Goal: Information Seeking & Learning: Learn about a topic

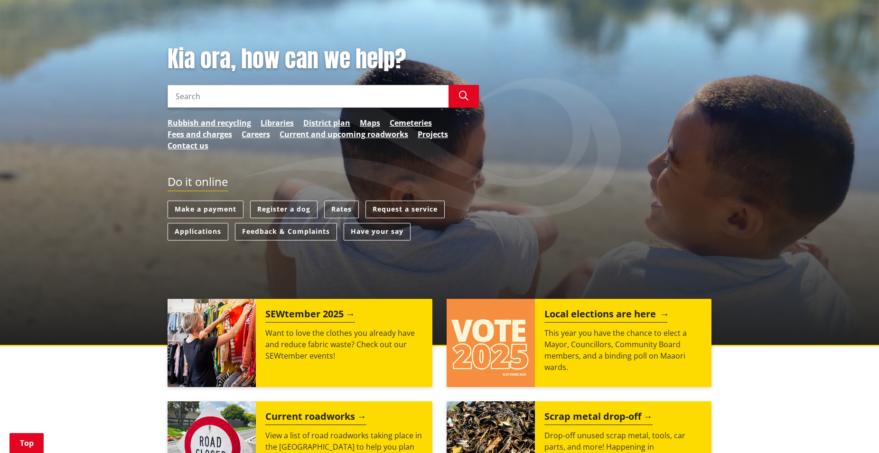
scroll to position [97, 0]
click at [523, 340] on img at bounding box center [491, 343] width 88 height 88
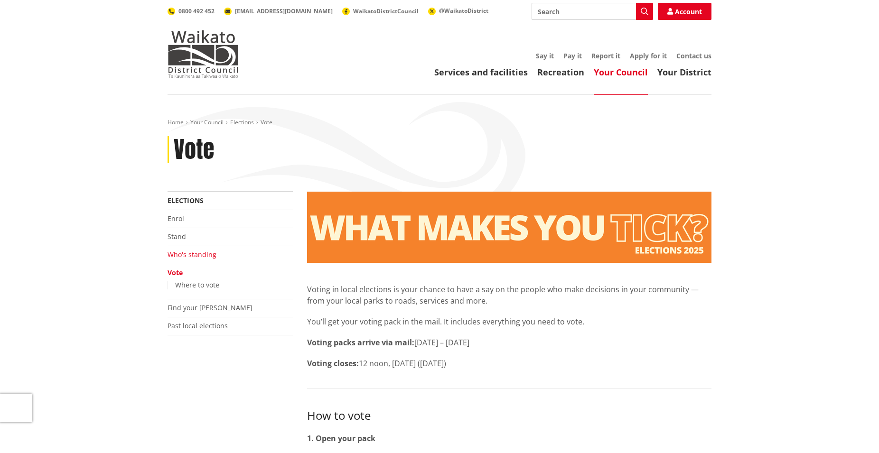
click at [190, 256] on link "Who's standing" at bounding box center [192, 254] width 49 height 9
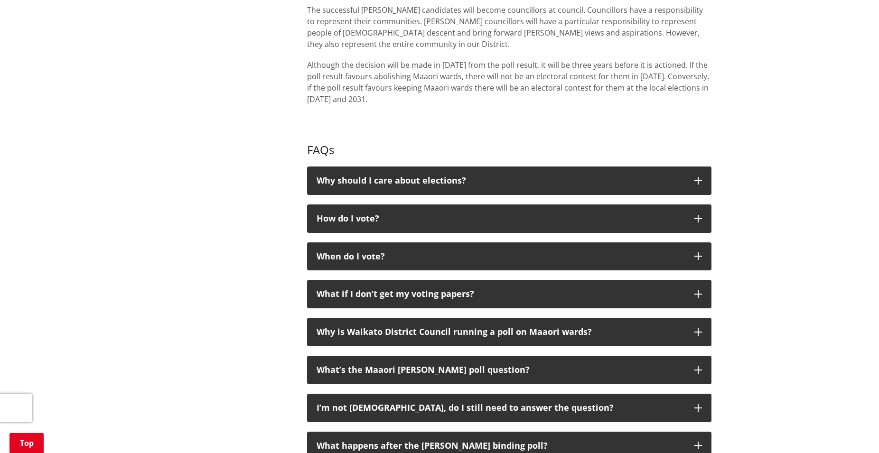
scroll to position [1114, 0]
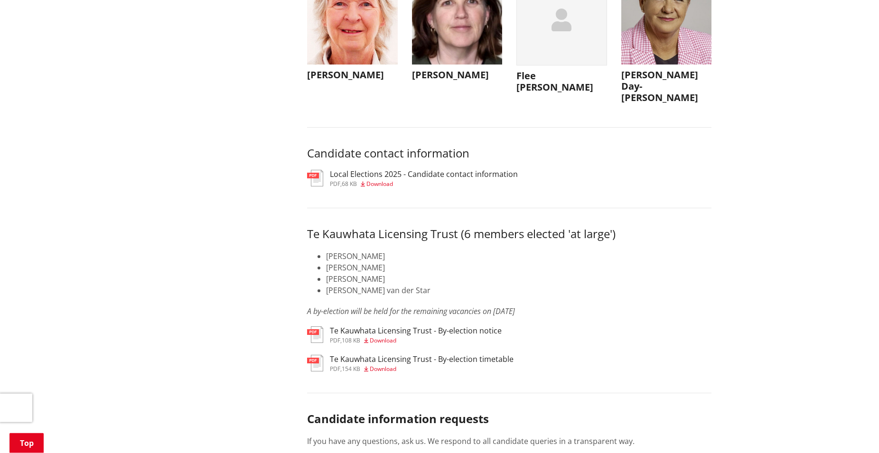
scroll to position [4504, 0]
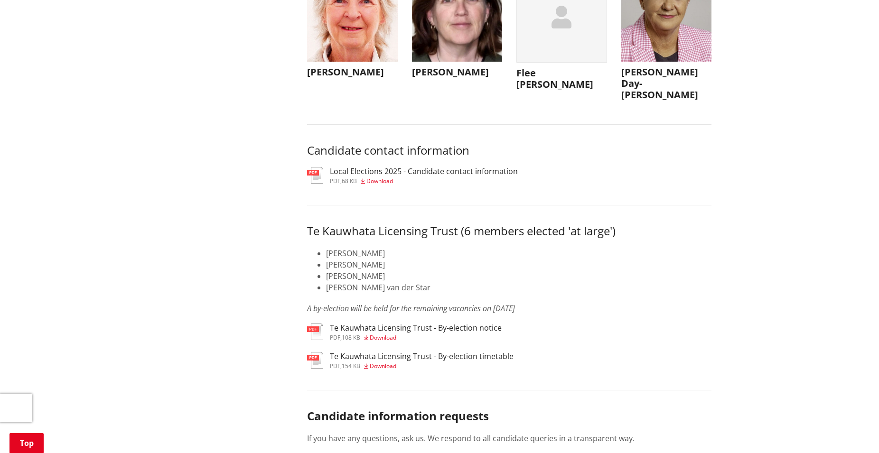
click at [377, 185] on span "Download" at bounding box center [380, 181] width 27 height 8
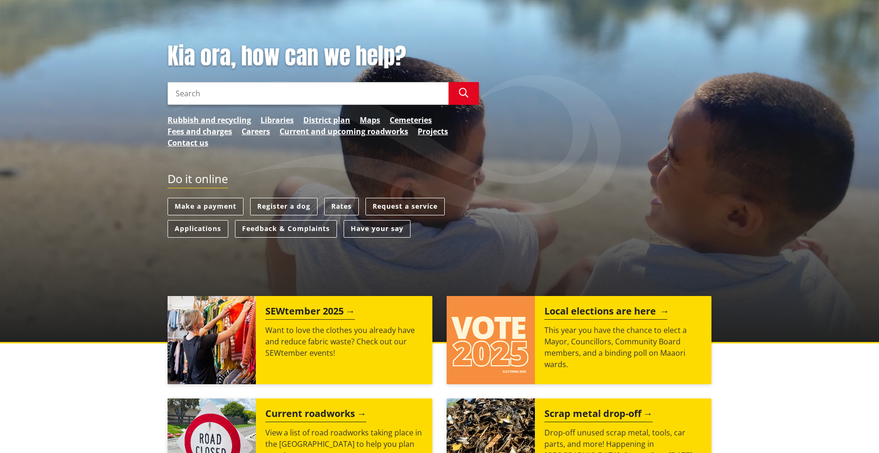
scroll to position [145, 0]
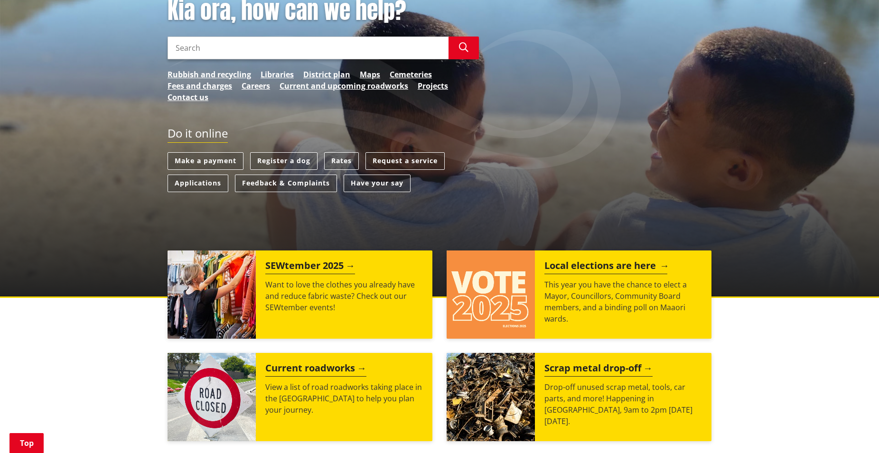
click at [583, 272] on h2 "Local elections are here" at bounding box center [606, 267] width 123 height 14
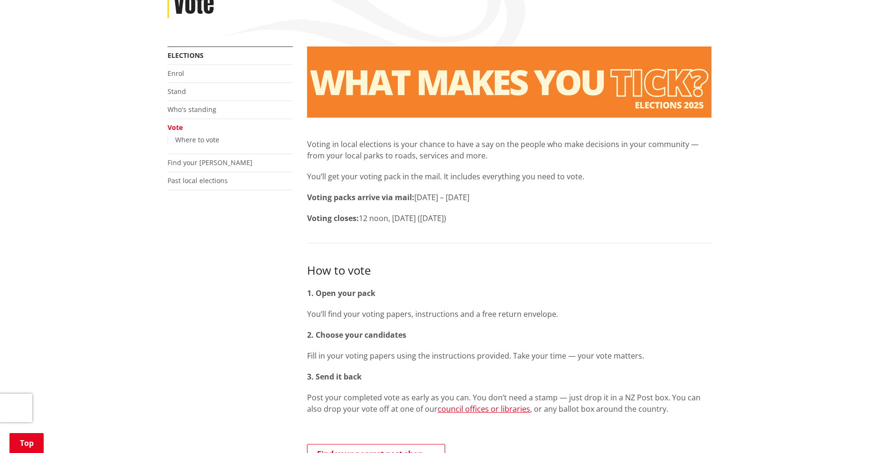
scroll to position [145, 0]
click at [185, 167] on link "Find your ward" at bounding box center [210, 162] width 85 height 9
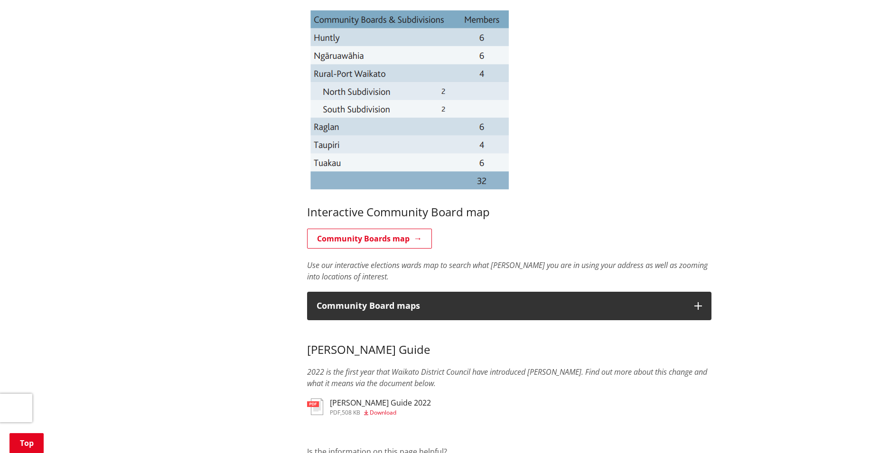
scroll to position [678, 0]
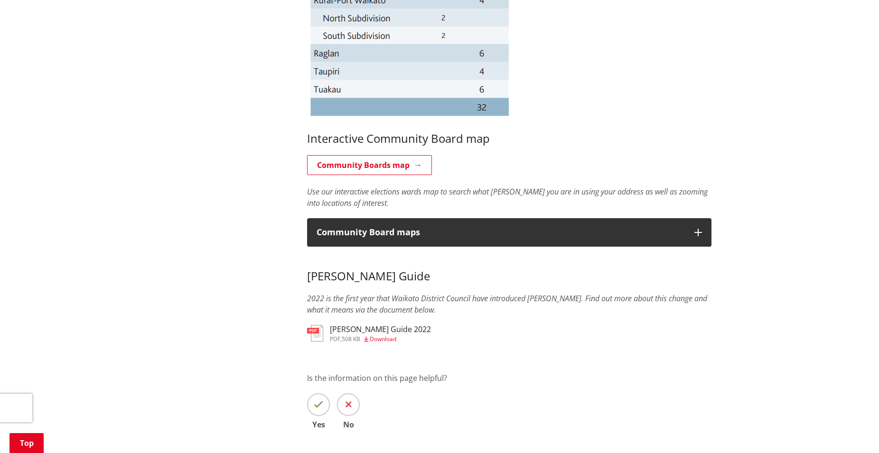
click at [371, 330] on h3 "Maaori Wards Guide 2022" at bounding box center [380, 329] width 101 height 9
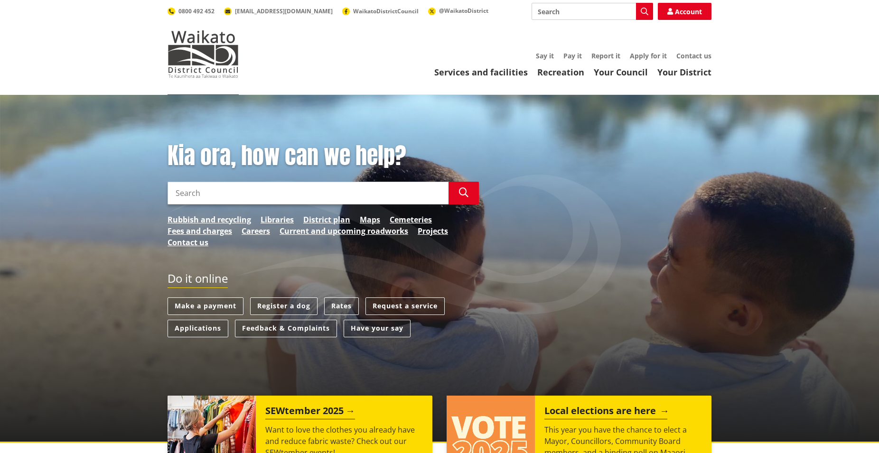
click at [563, 415] on h2 "Local elections are here" at bounding box center [606, 412] width 123 height 14
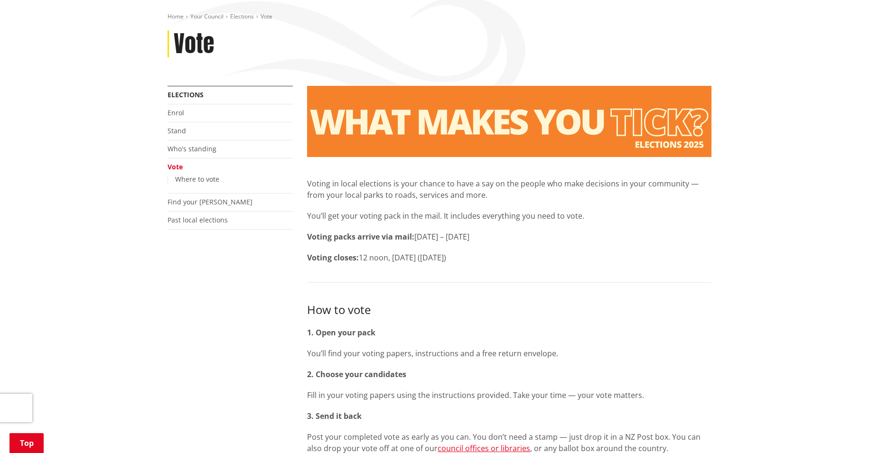
scroll to position [145, 0]
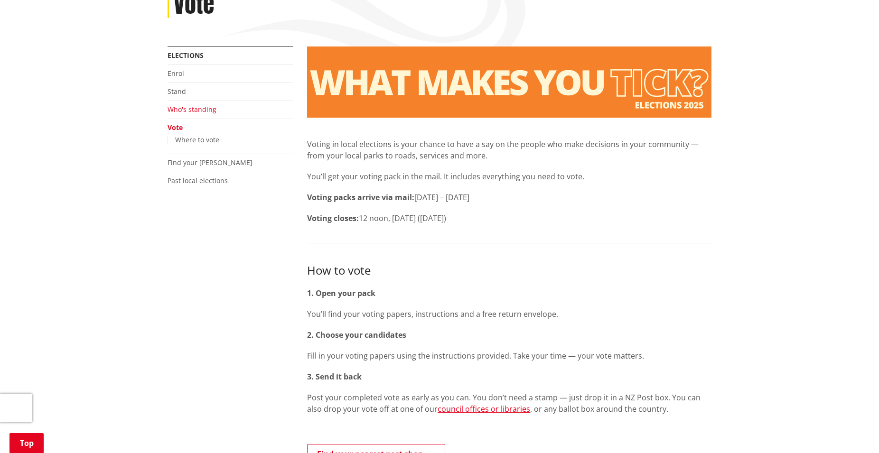
click at [197, 106] on link "Who's standing" at bounding box center [192, 109] width 49 height 9
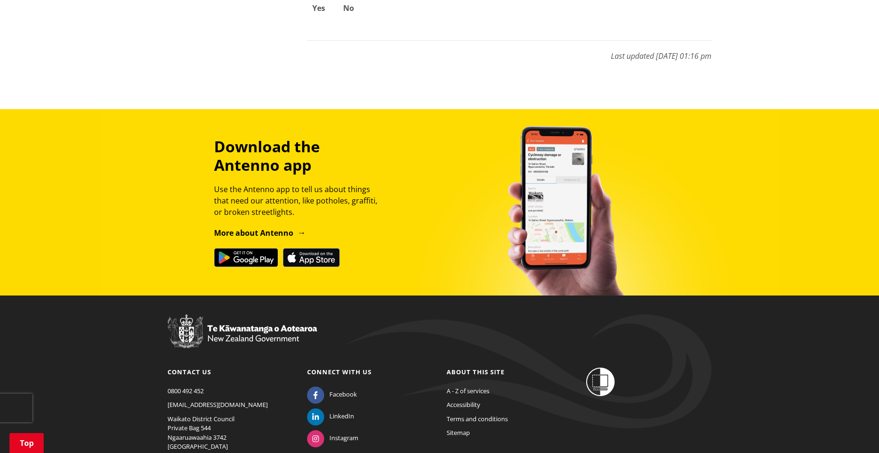
scroll to position [1479, 0]
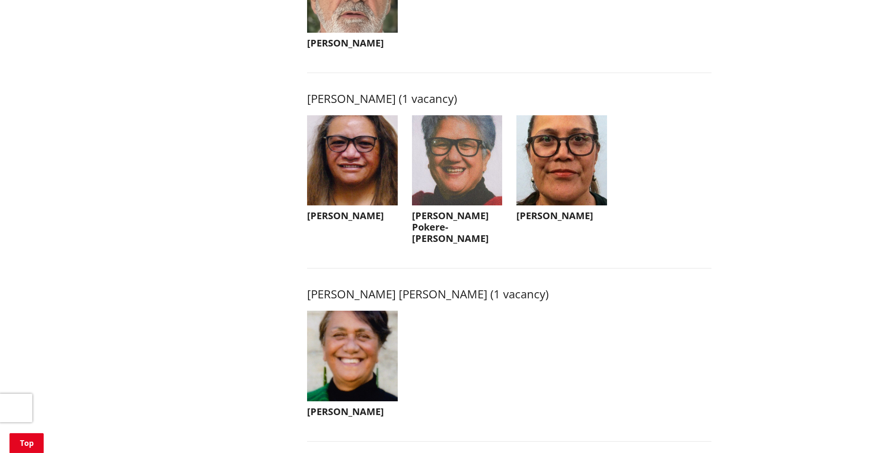
scroll to position [1211, 0]
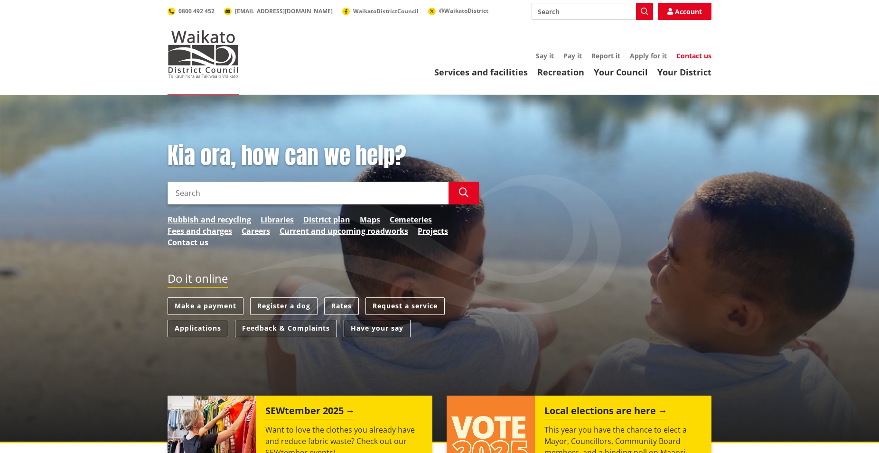
click at [700, 56] on link "Contact us" at bounding box center [694, 55] width 35 height 9
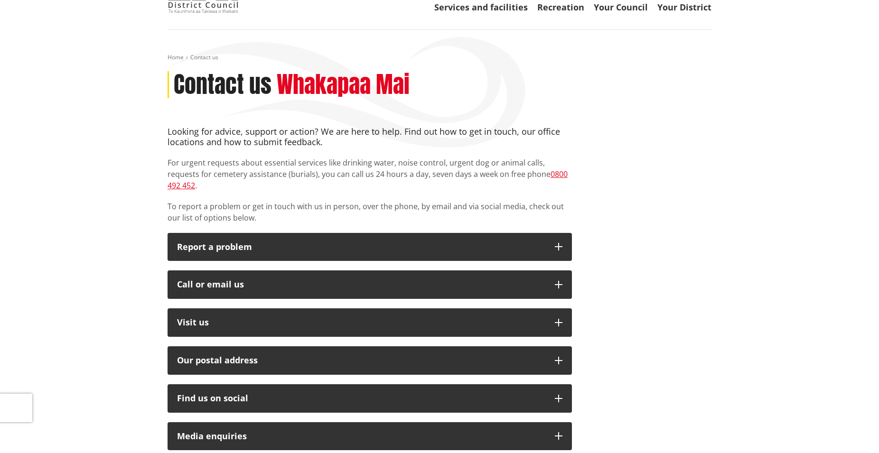
scroll to position [97, 0]
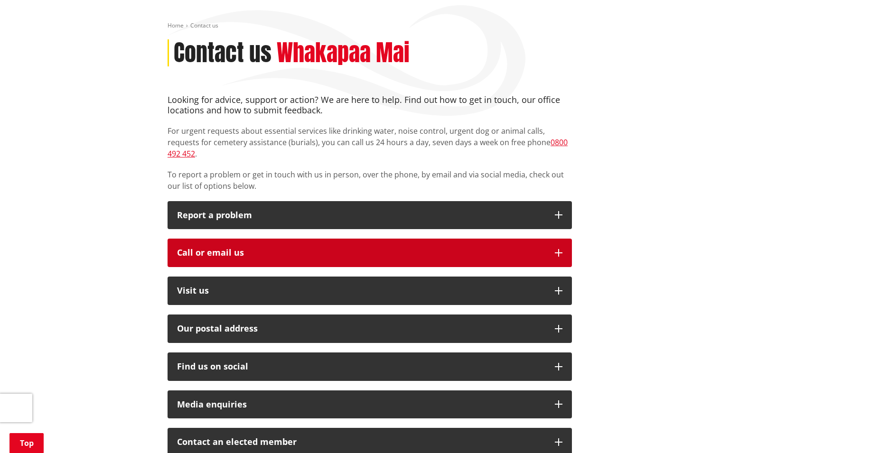
click at [338, 239] on button "Call or email us" at bounding box center [370, 253] width 405 height 28
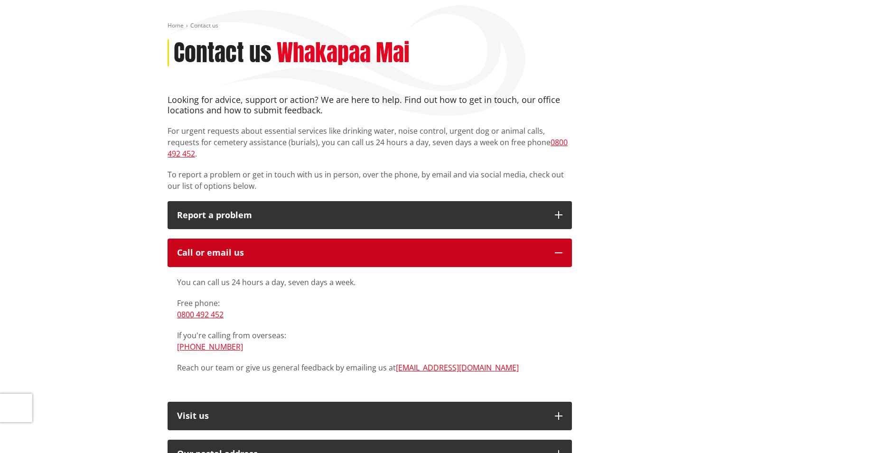
scroll to position [0, 0]
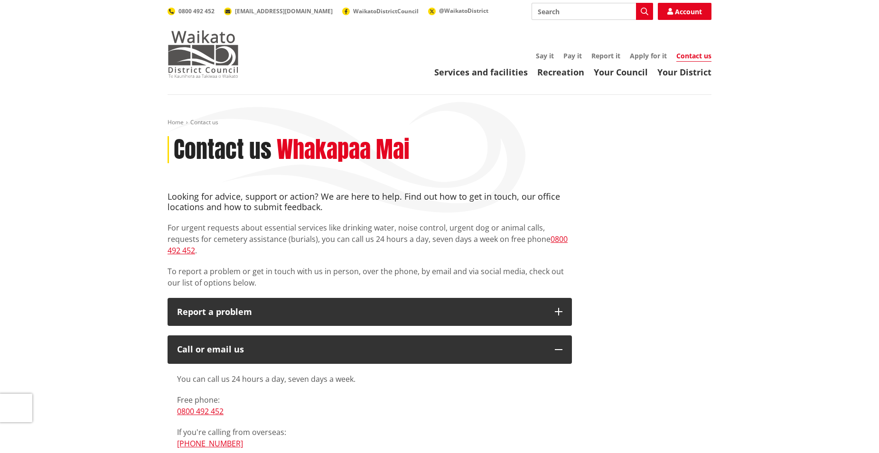
click at [199, 57] on img at bounding box center [203, 53] width 71 height 47
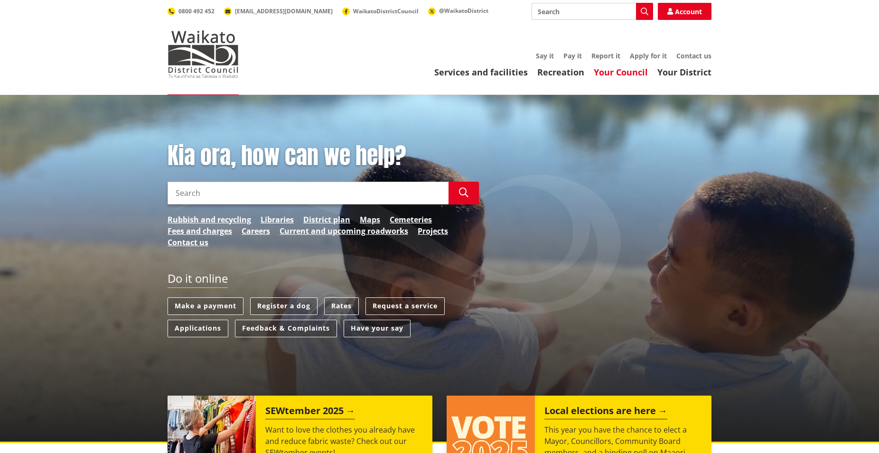
click at [618, 66] on div "Services and facilities Recreation Your Council Your District Say it Pay it Rep…" at bounding box center [485, 65] width 454 height 26
click at [614, 71] on link "Your Council" at bounding box center [621, 71] width 54 height 11
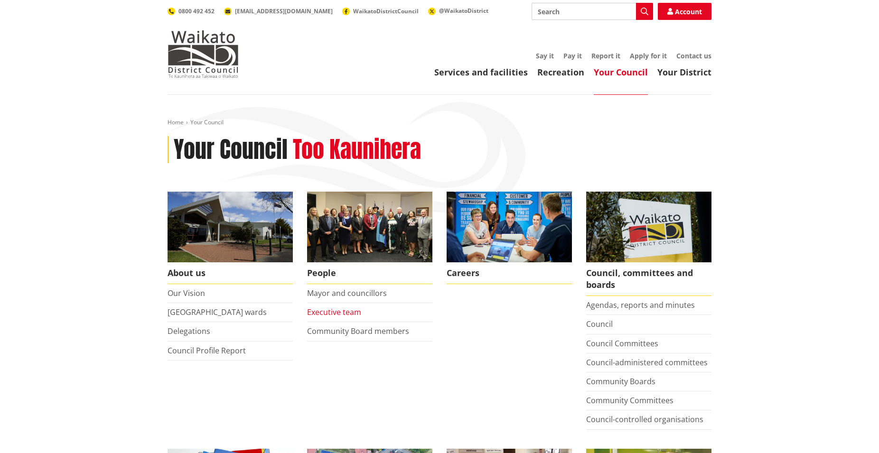
click at [342, 311] on link "Executive team" at bounding box center [334, 312] width 54 height 10
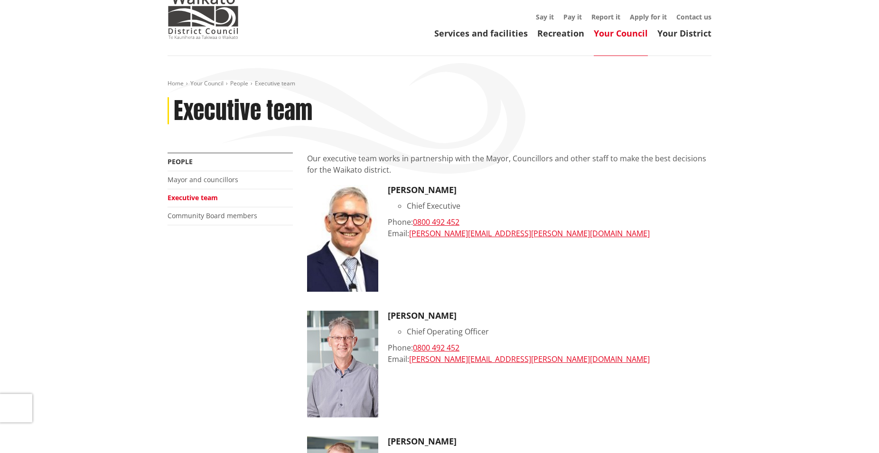
scroll to position [48, 0]
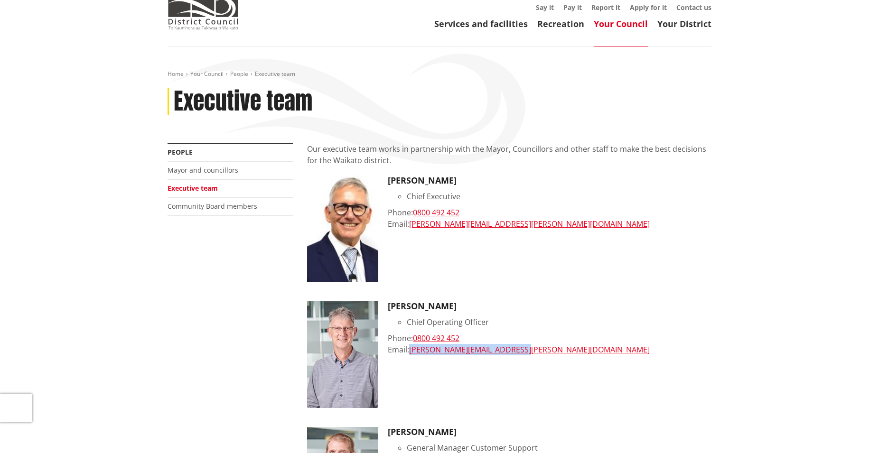
drag, startPoint x: 532, startPoint y: 356, endPoint x: 412, endPoint y: 358, distance: 120.1
click at [412, 358] on div "Tony Whittaker Chief Operating Officer Phone: 0800 492 452 Email: tony.whittake…" at bounding box center [550, 354] width 324 height 107
copy link "tony.whittaker@waidc.govt.nz"
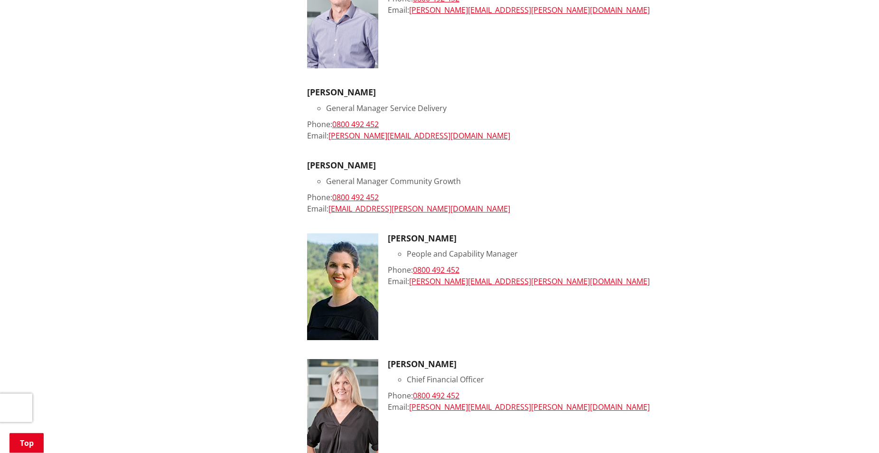
scroll to position [484, 0]
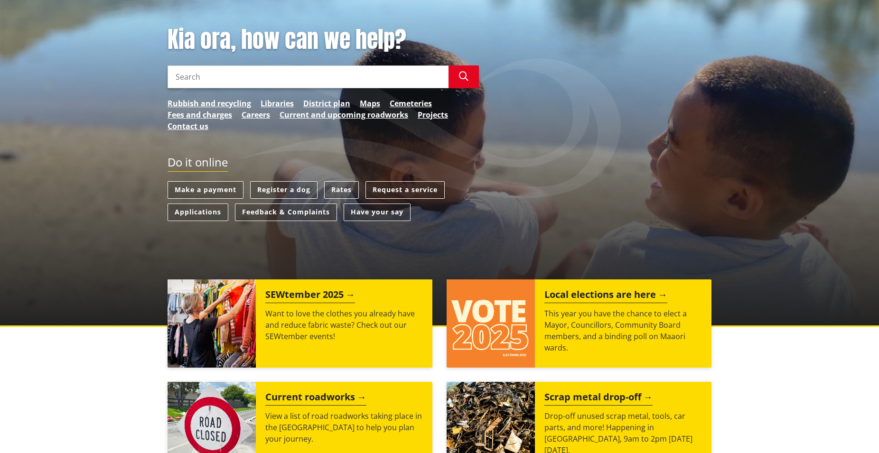
scroll to position [145, 0]
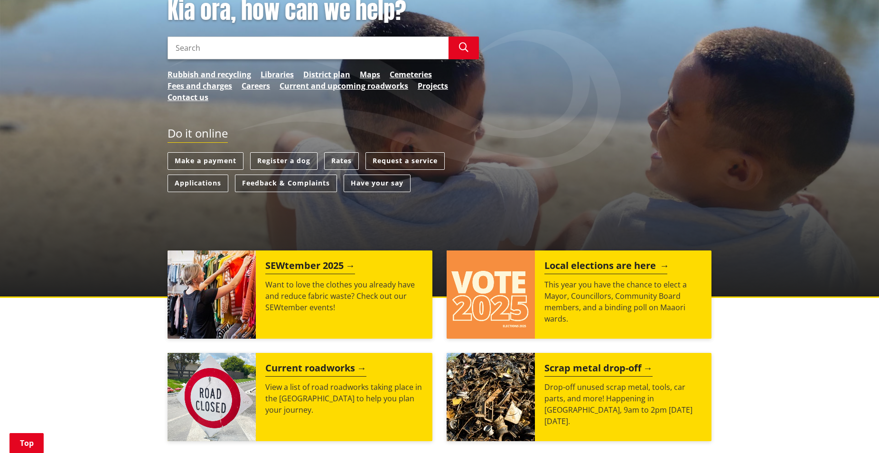
click at [518, 304] on img at bounding box center [491, 295] width 88 height 88
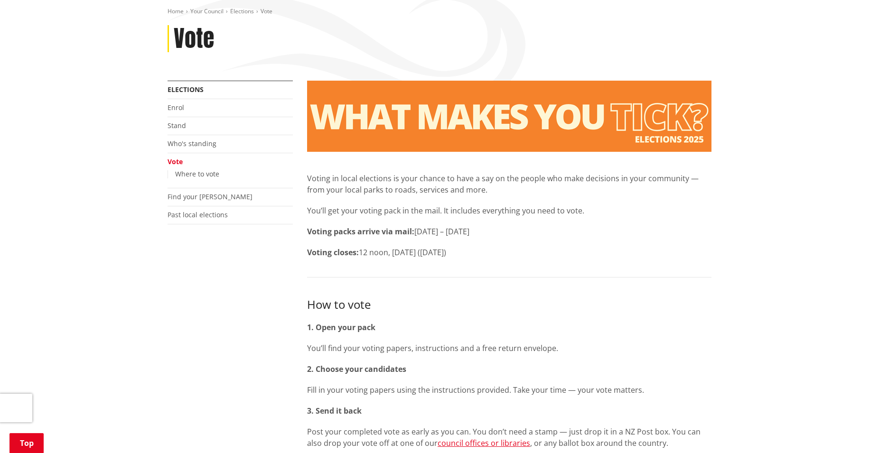
scroll to position [145, 0]
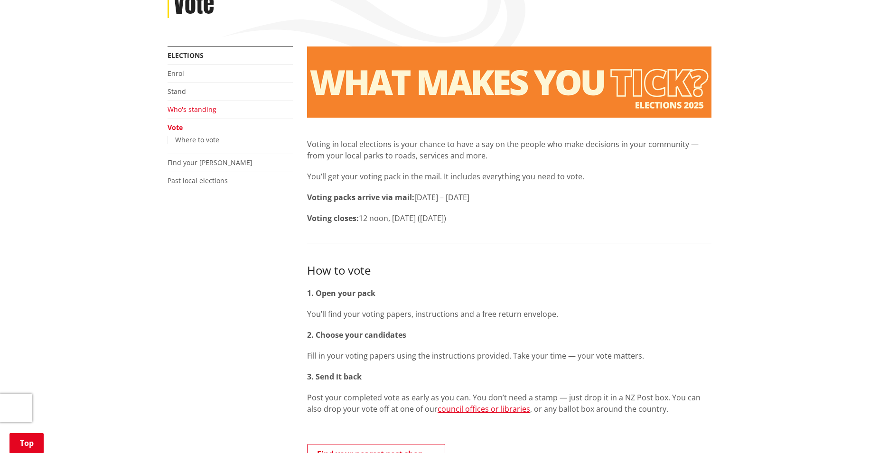
click at [200, 113] on link "Who's standing" at bounding box center [192, 109] width 49 height 9
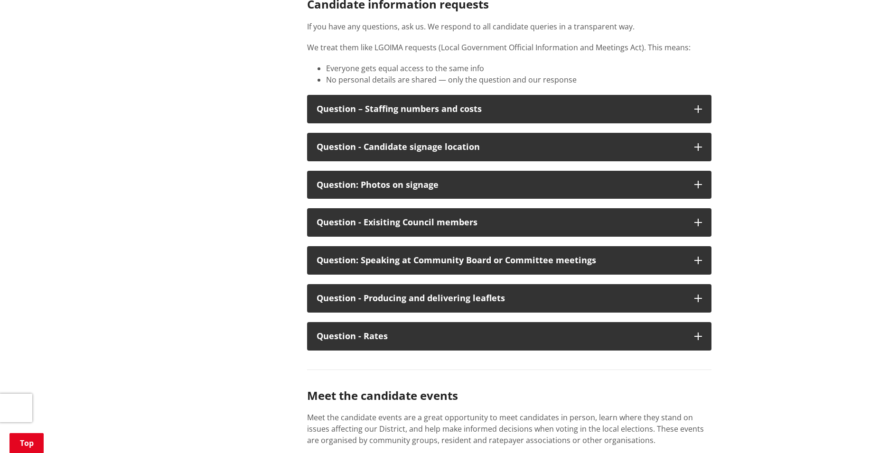
scroll to position [4845, 0]
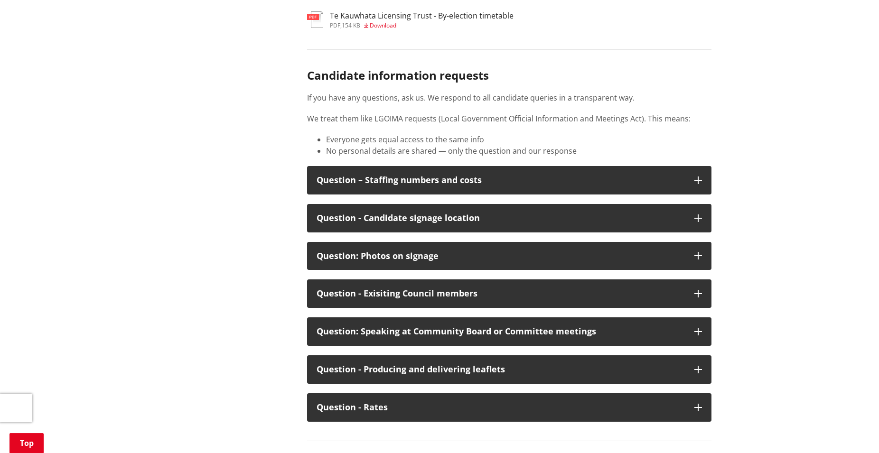
drag, startPoint x: 309, startPoint y: 141, endPoint x: 694, endPoint y: 141, distance: 385.1
click at [694, 124] on p "We treat them like LGOIMA requests (Local Government Official Information and M…" at bounding box center [509, 118] width 405 height 11
drag, startPoint x: 333, startPoint y: 175, endPoint x: 593, endPoint y: 178, distance: 259.3
click at [593, 157] on li "No personal details are shared — only the question and our response" at bounding box center [519, 150] width 386 height 11
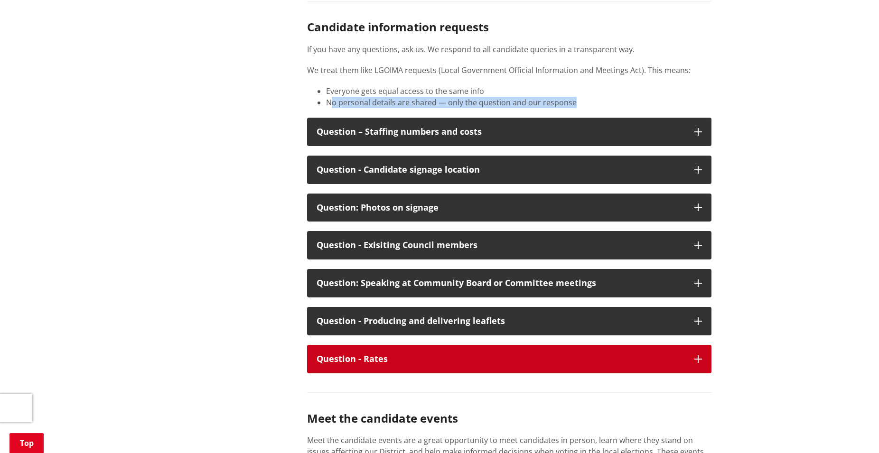
click at [407, 364] on div "Question - Rates" at bounding box center [501, 359] width 368 height 9
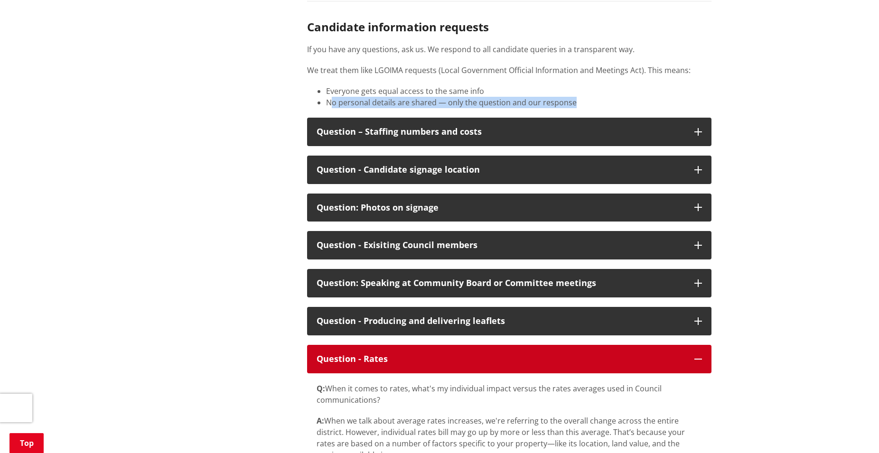
scroll to position [4942, 0]
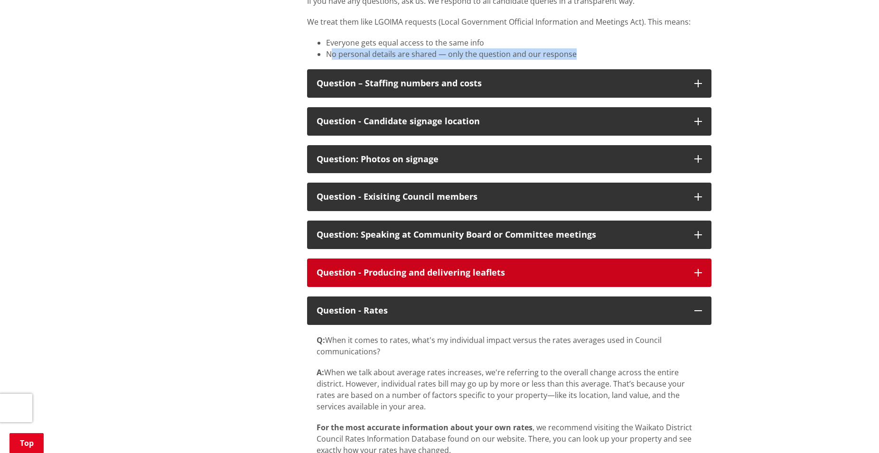
click at [406, 278] on div "Question - Producing and delivering leaflets" at bounding box center [501, 272] width 368 height 9
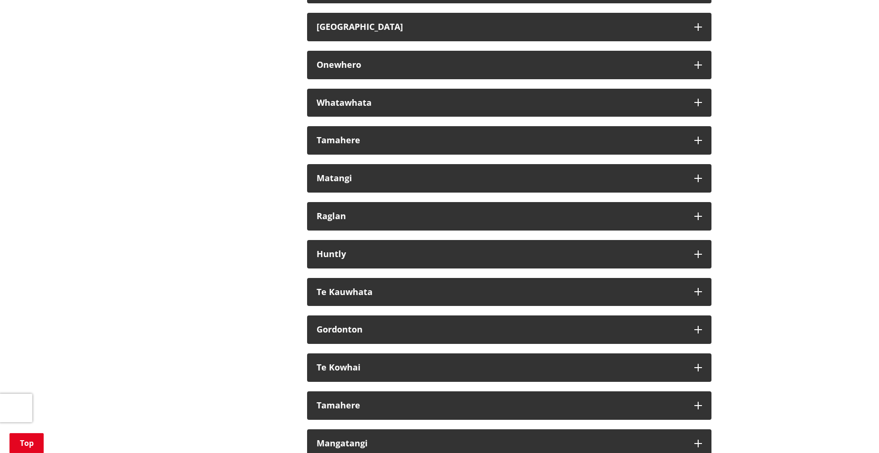
scroll to position [5765, 0]
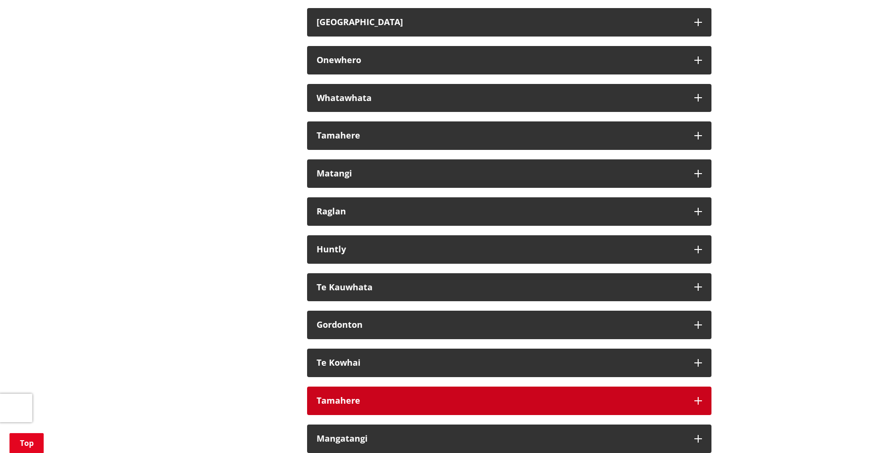
click at [386, 406] on div "Tamahere" at bounding box center [501, 400] width 368 height 9
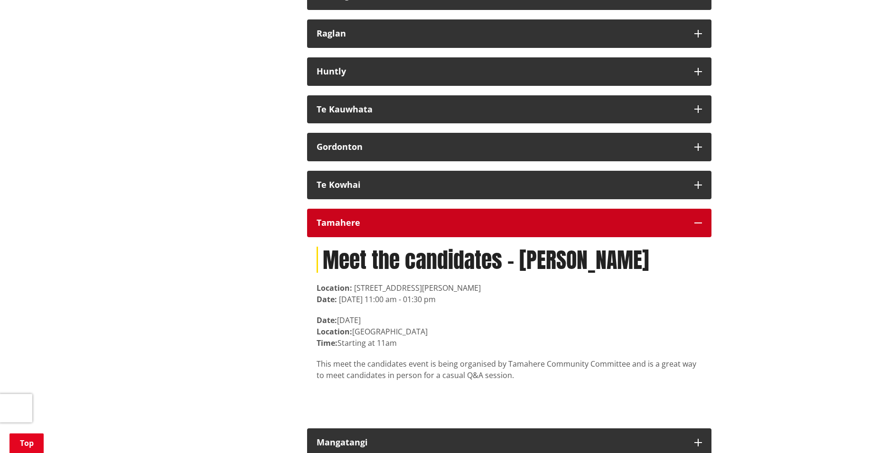
scroll to position [5910, 0]
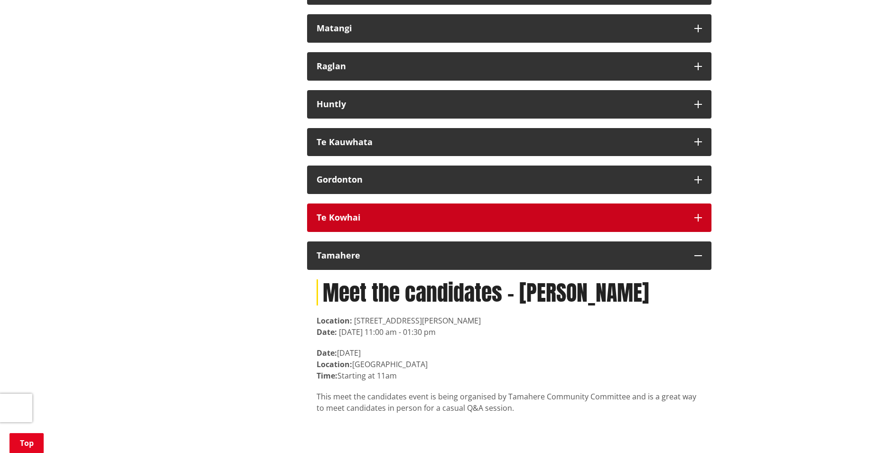
click at [364, 232] on button "Te Kowhai" at bounding box center [509, 218] width 405 height 28
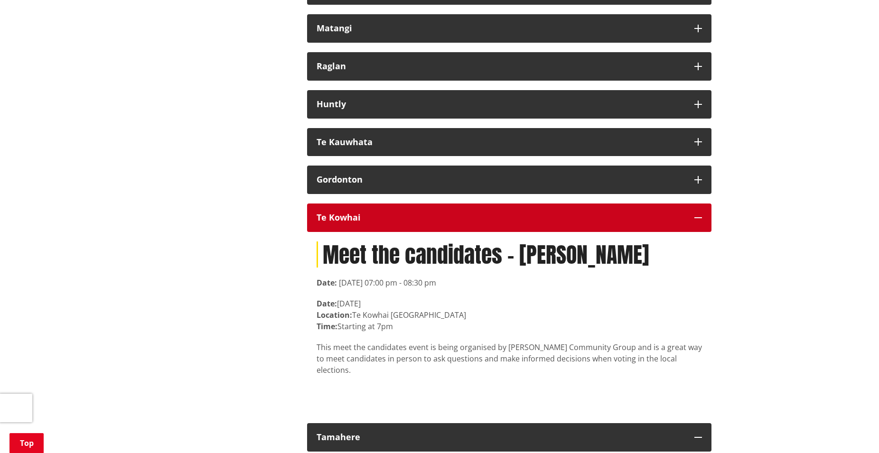
scroll to position [5862, 0]
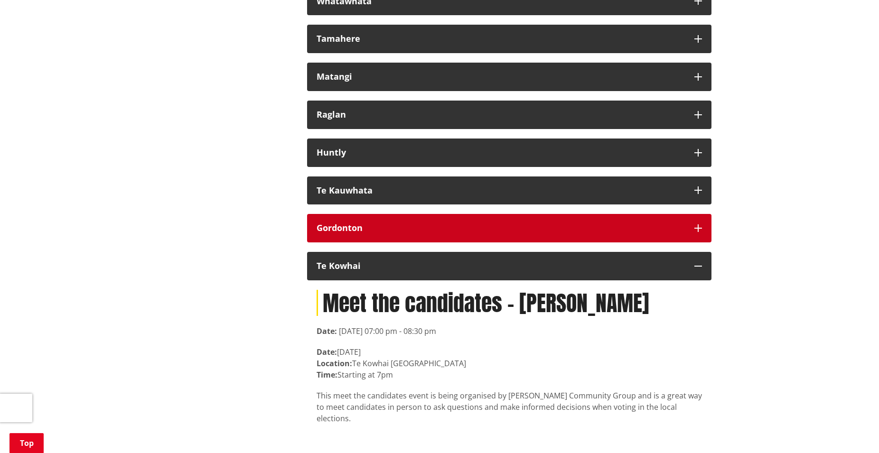
click at [355, 234] on strong "Gordonton" at bounding box center [340, 227] width 46 height 11
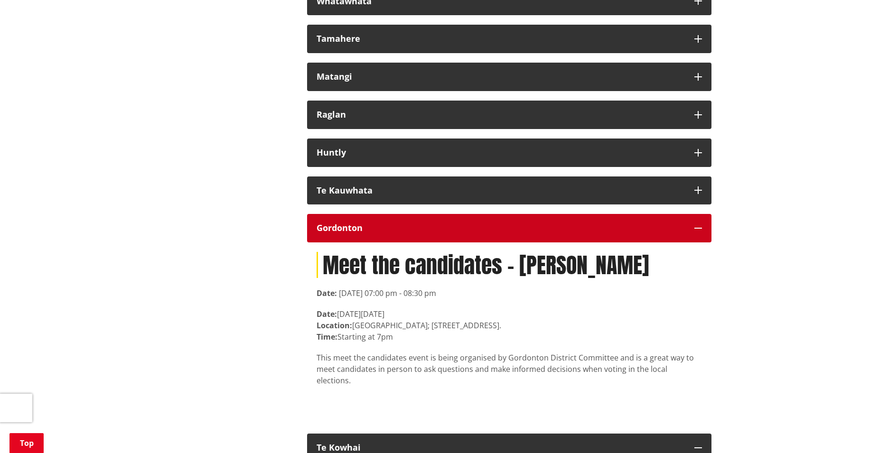
scroll to position [5813, 0]
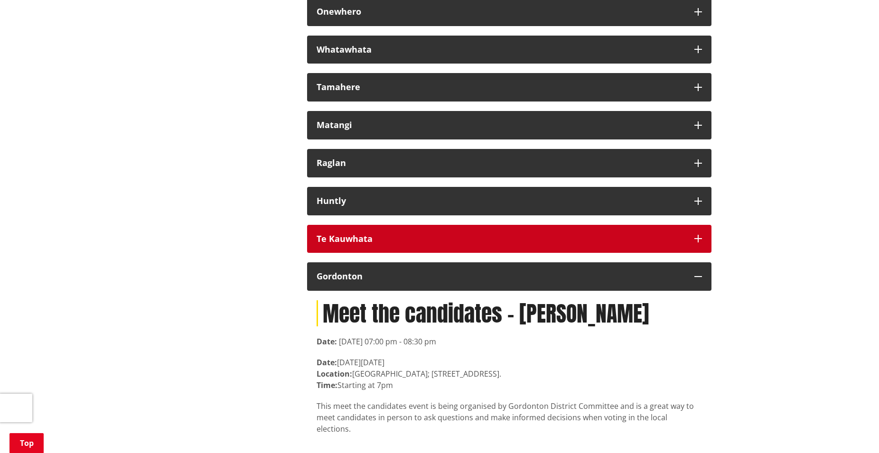
click at [381, 244] on div "Te Kauwhata" at bounding box center [501, 239] width 368 height 9
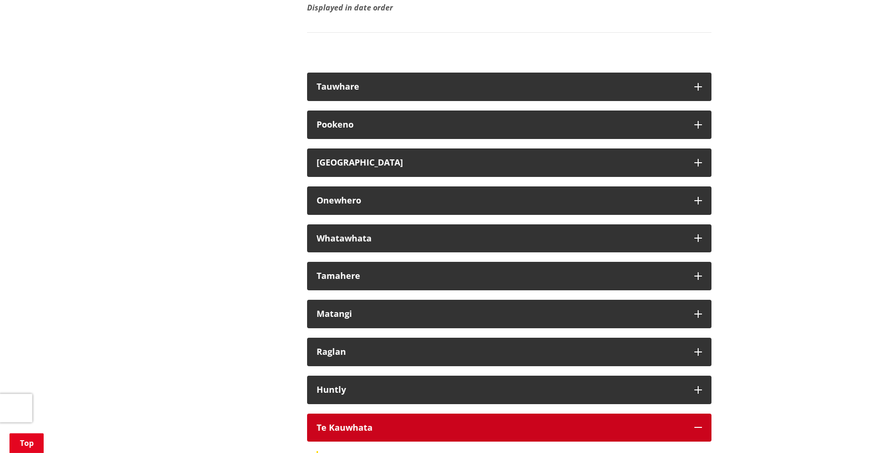
scroll to position [5571, 0]
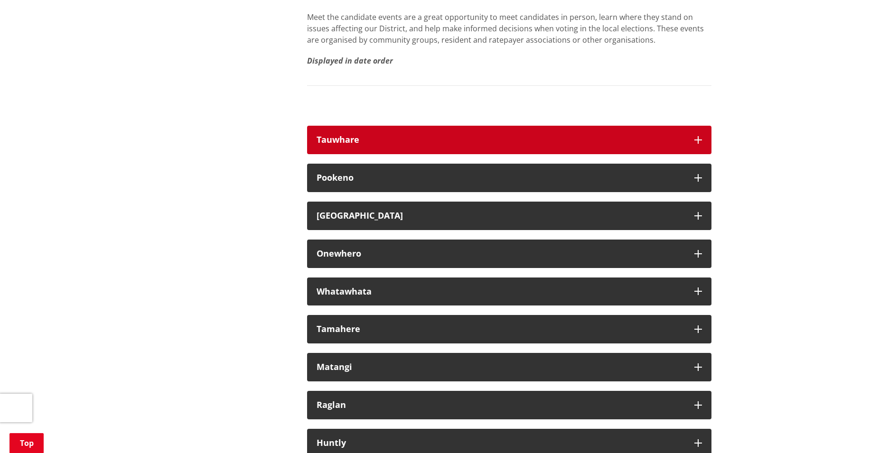
click at [360, 145] on div "Tauwhare" at bounding box center [501, 139] width 368 height 9
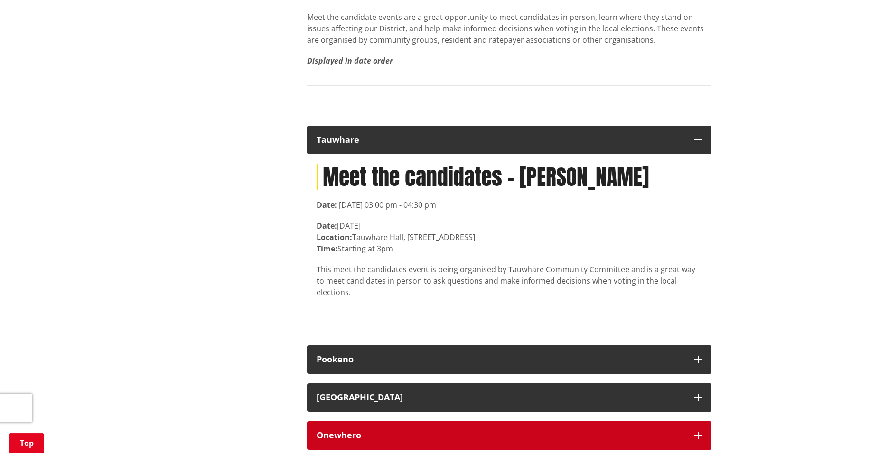
click at [383, 441] on button "Onewhero" at bounding box center [509, 436] width 405 height 28
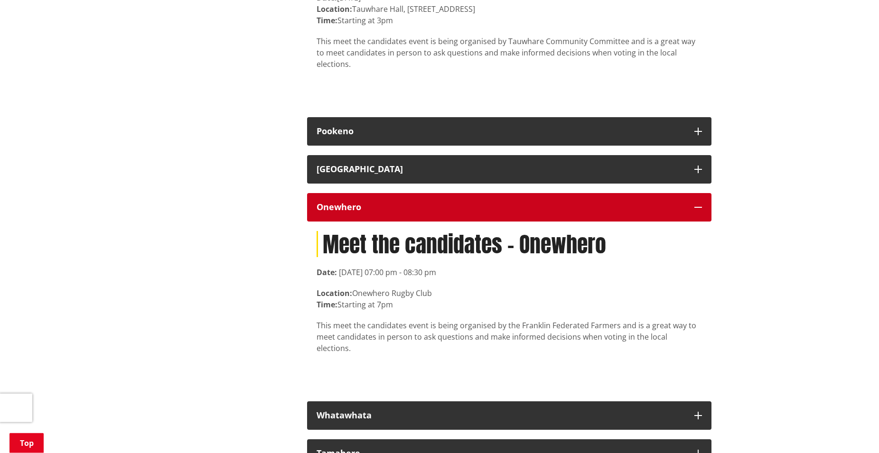
scroll to position [5813, 0]
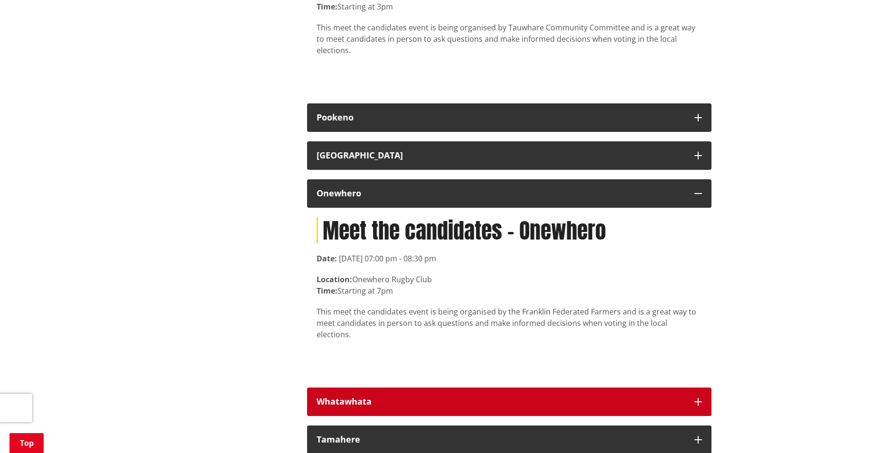
click at [416, 403] on div "Whatawhata" at bounding box center [501, 401] width 368 height 9
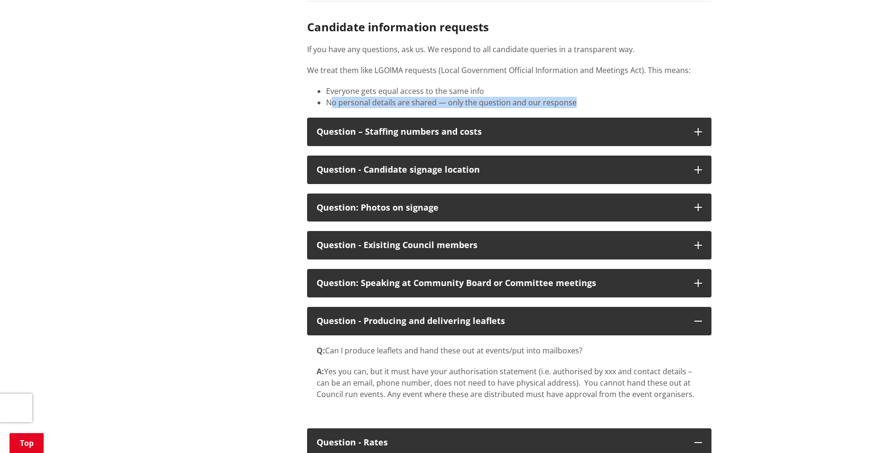
scroll to position [4651, 0]
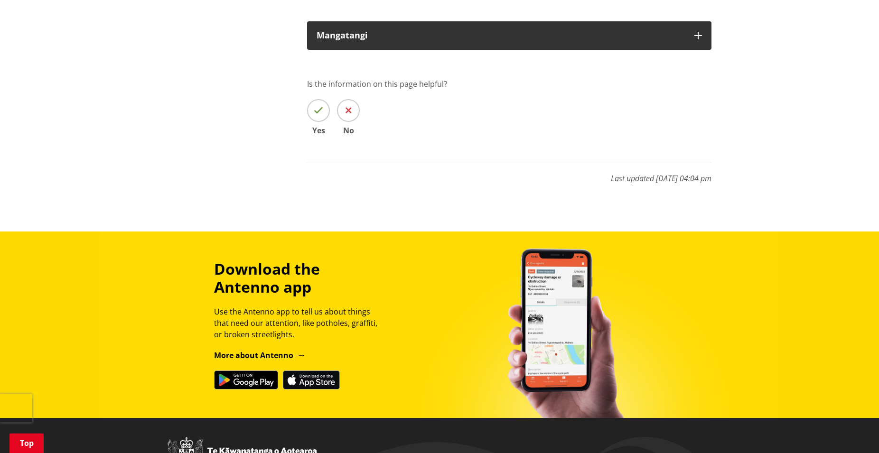
scroll to position [7514, 0]
